Goal: Information Seeking & Learning: Find contact information

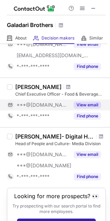
scroll to position [133, 0]
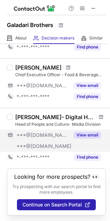
click at [90, 132] on button "View email" at bounding box center [87, 135] width 27 height 7
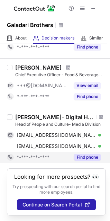
click at [91, 154] on button "Find phone" at bounding box center [87, 157] width 27 height 7
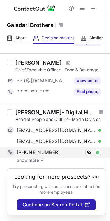
click at [34, 150] on span "+962795976492" at bounding box center [38, 153] width 43 height 6
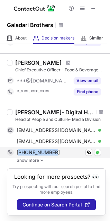
click at [34, 150] on span "+962795976492" at bounding box center [38, 153] width 43 height 6
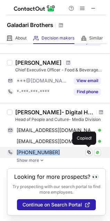
click at [34, 150] on span "+962795976492" at bounding box center [38, 153] width 43 height 6
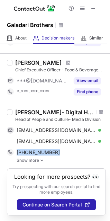
copy span "+962795976492"
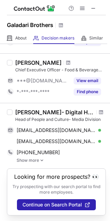
click at [100, 111] on div at bounding box center [101, 112] width 9 height 4
click at [99, 110] on span at bounding box center [101, 113] width 4 height 6
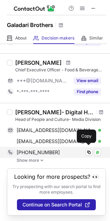
click at [39, 156] on div "+962795976492 Copy WhatsApp" at bounding box center [54, 152] width 94 height 11
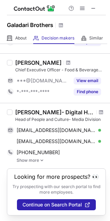
click at [41, 159] on img at bounding box center [42, 160] width 4 height 5
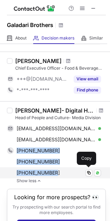
drag, startPoint x: 15, startPoint y: 148, endPoint x: 59, endPoint y: 174, distance: 51.2
click at [59, 174] on div "+962795976492 Copy WhatsApp +962796296965 Copy WhatsApp +201229939448 Copy What…" at bounding box center [54, 161] width 94 height 33
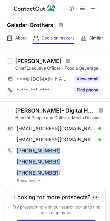
copy div "+962795976492 Copy WhatsApp +962796296965 Copy WhatsApp +201229939448"
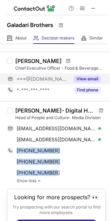
click at [82, 78] on button "View email" at bounding box center [87, 79] width 27 height 7
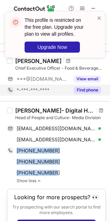
click at [89, 92] on button "Find phone" at bounding box center [87, 90] width 27 height 7
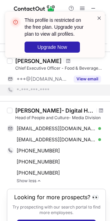
click at [100, 20] on span at bounding box center [100, 18] width 6 height 7
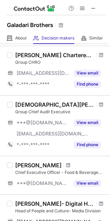
scroll to position [0, 0]
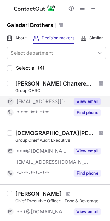
click at [91, 98] on div "View email" at bounding box center [86, 101] width 32 height 11
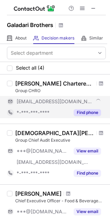
click at [88, 110] on button "Find phone" at bounding box center [87, 112] width 27 height 7
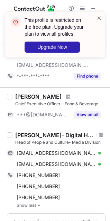
scroll to position [138, 0]
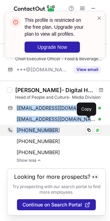
drag, startPoint x: 16, startPoint y: 102, endPoint x: 80, endPoint y: 119, distance: 66.4
click at [80, 119] on div "Alia R Zaghloul- Digital Hr Transformation Head of People and Culture- Media Di…" at bounding box center [59, 125] width 94 height 76
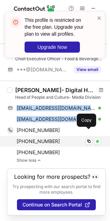
copy div "edenall@hotmail.com Verified Send email Copy aliazaghloul@yahoo.com Verified Se…"
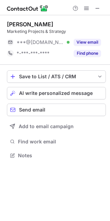
scroll to position [151, 110]
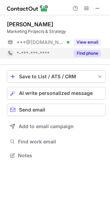
click at [78, 50] on div "Find phone" at bounding box center [86, 53] width 32 height 11
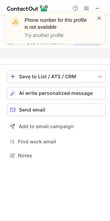
scroll to position [140, 110]
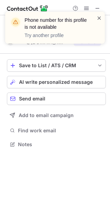
click at [102, 18] on span at bounding box center [100, 18] width 6 height 7
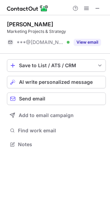
click at [78, 42] on div "Phone number for this profile is not available Try another profile" at bounding box center [55, 28] width 100 height 32
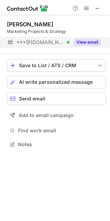
click at [81, 40] on button "View email" at bounding box center [87, 42] width 27 height 7
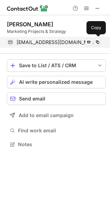
click at [25, 45] on span "bbiu131196@gmail.com" at bounding box center [56, 42] width 79 height 6
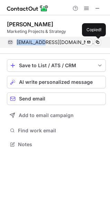
click at [25, 45] on span "bbiu131196@gmail.com" at bounding box center [56, 42] width 79 height 6
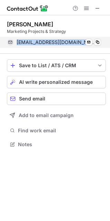
copy span "bbiu131196@gmail.com"
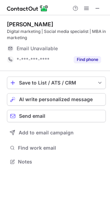
scroll to position [157, 110]
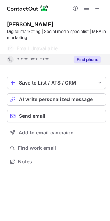
click at [70, 62] on div "*-***-***-**** Find phone" at bounding box center [54, 59] width 94 height 11
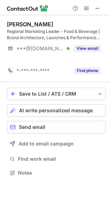
scroll to position [157, 110]
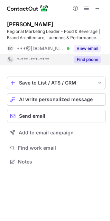
click at [47, 57] on span "*-***-***-****" at bounding box center [33, 60] width 33 height 6
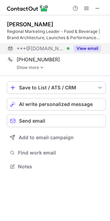
click at [52, 53] on div "***@hotmail.com Verified" at bounding box center [38, 48] width 63 height 11
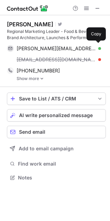
scroll to position [173, 110]
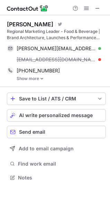
click at [24, 78] on link "Show more" at bounding box center [62, 78] width 90 height 5
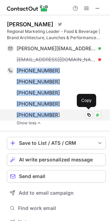
drag, startPoint x: 15, startPoint y: 68, endPoint x: 58, endPoint y: 115, distance: 63.6
click at [58, 115] on div "+201288156672 Copy WhatsApp +97333225537 Copy WhatsApp +201019709999 Copy Whats…" at bounding box center [54, 93] width 94 height 56
copy div "+201288156672 Copy WhatsApp +97333225537 Copy WhatsApp +201019709999 Copy Whats…"
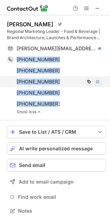
scroll to position [206, 105]
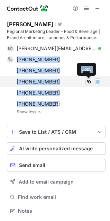
click at [88, 83] on span at bounding box center [89, 82] width 6 height 6
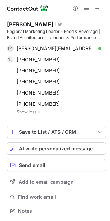
click at [31, 42] on div "Mohamed El-Meligy - محمد المليجي Visit Twitter profile Regional Marketing Leade…" at bounding box center [56, 68] width 99 height 94
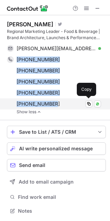
drag, startPoint x: 15, startPoint y: 58, endPoint x: 58, endPoint y: 103, distance: 62.1
click at [58, 103] on div "+201288156672 Copy WhatsApp +97333225537 Copy WhatsApp +201019709999 Copy Whats…" at bounding box center [54, 82] width 94 height 56
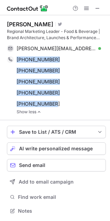
copy div "+201288156672 Copy WhatsApp +97333225537 Copy WhatsApp +201019709999 Copy Whats…"
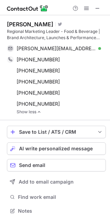
click at [31, 111] on link "Show less" at bounding box center [62, 112] width 90 height 5
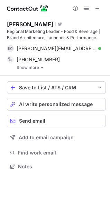
scroll to position [162, 110]
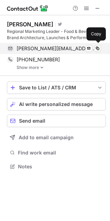
click at [34, 47] on span "mohamed.meligy@hotmail.com" at bounding box center [56, 48] width 79 height 6
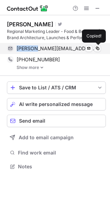
click at [34, 47] on span "mohamed.meligy@hotmail.com" at bounding box center [56, 48] width 79 height 6
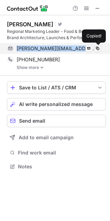
click at [34, 47] on span "mohamed.meligy@hotmail.com" at bounding box center [56, 48] width 79 height 6
copy span "mohamed.meligy@hotmail.com"
